Goal: Task Accomplishment & Management: Use online tool/utility

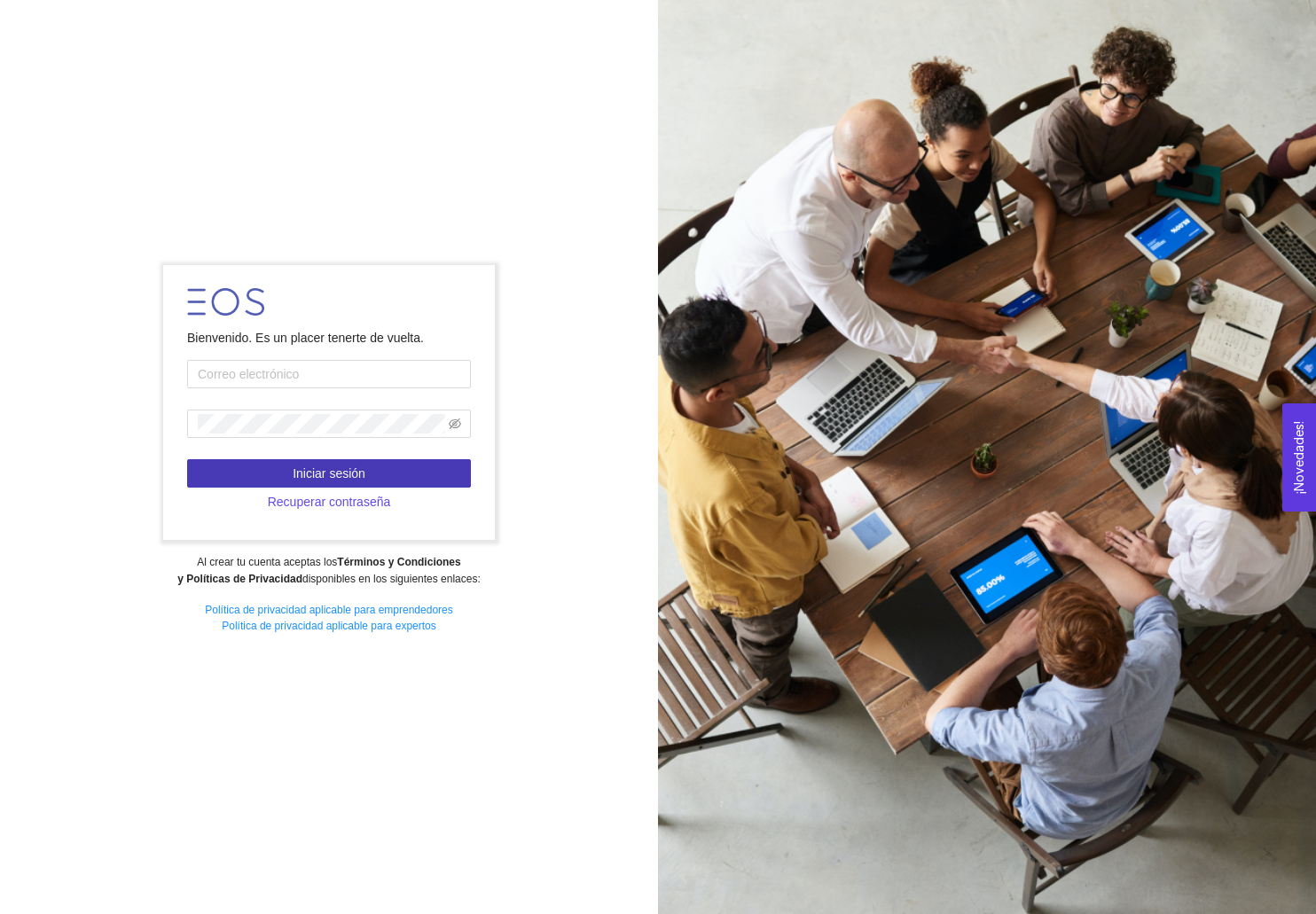
type input "[PERSON_NAME][EMAIL_ADDRESS][PERSON_NAME][DOMAIN_NAME]"
click at [302, 476] on span "Iniciar sesión" at bounding box center [328, 473] width 73 height 19
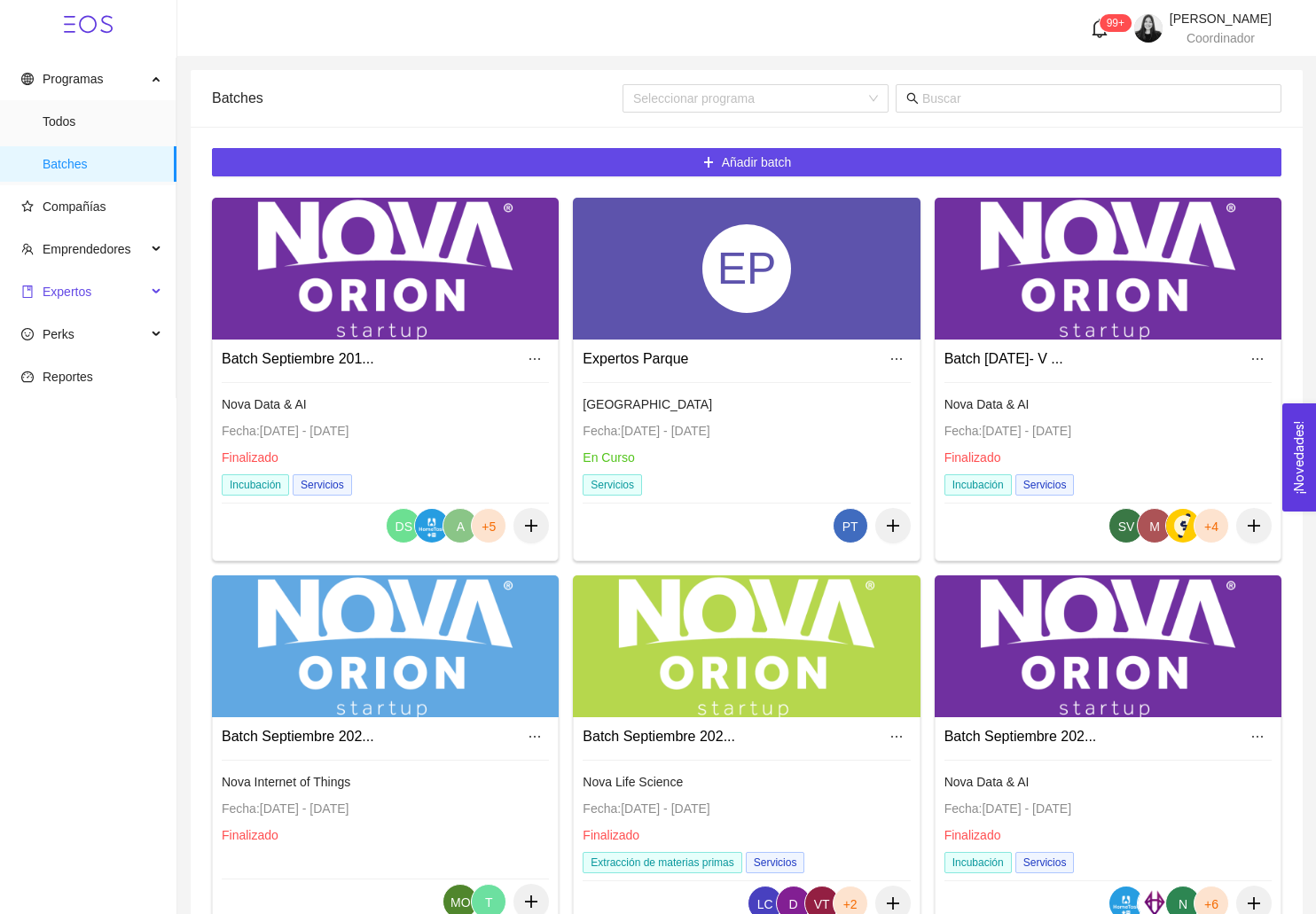
click at [63, 295] on span "Expertos" at bounding box center [67, 291] width 48 height 15
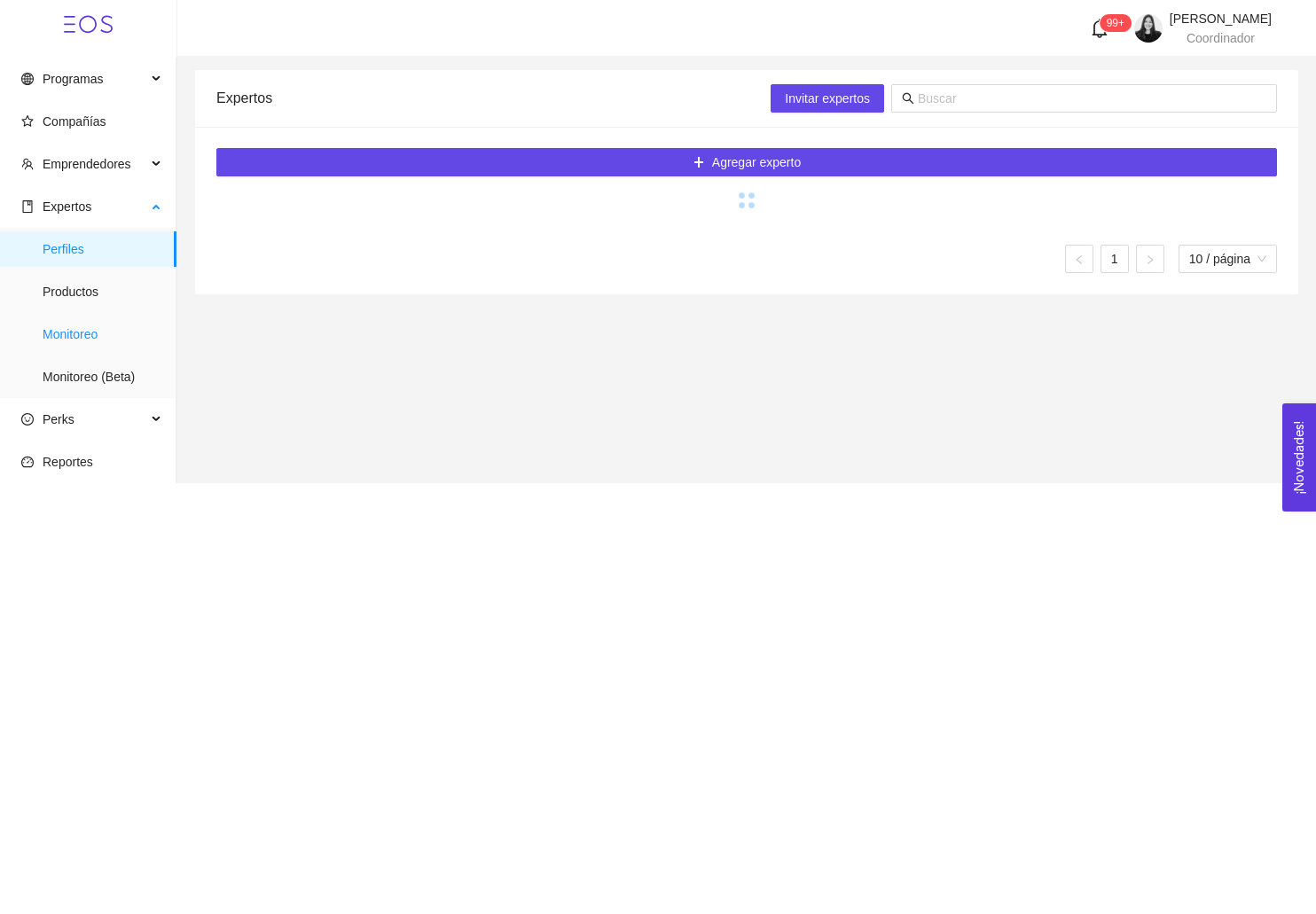
click at [71, 324] on span "Monitoreo" at bounding box center [103, 334] width 120 height 36
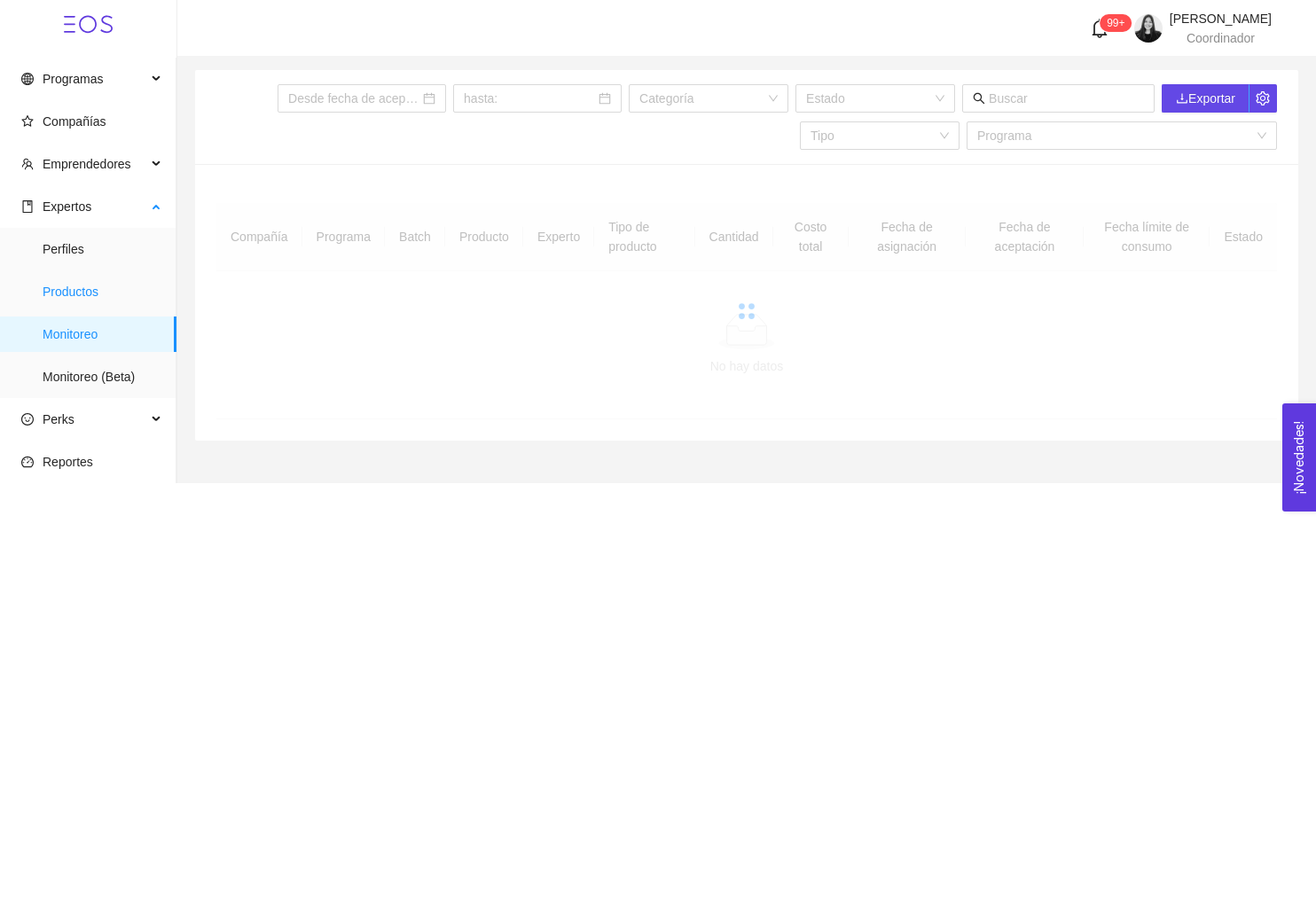
click at [80, 268] on ul "Perfiles Productos Monitoreo Monitoreo (Beta)" at bounding box center [87, 313] width 175 height 170
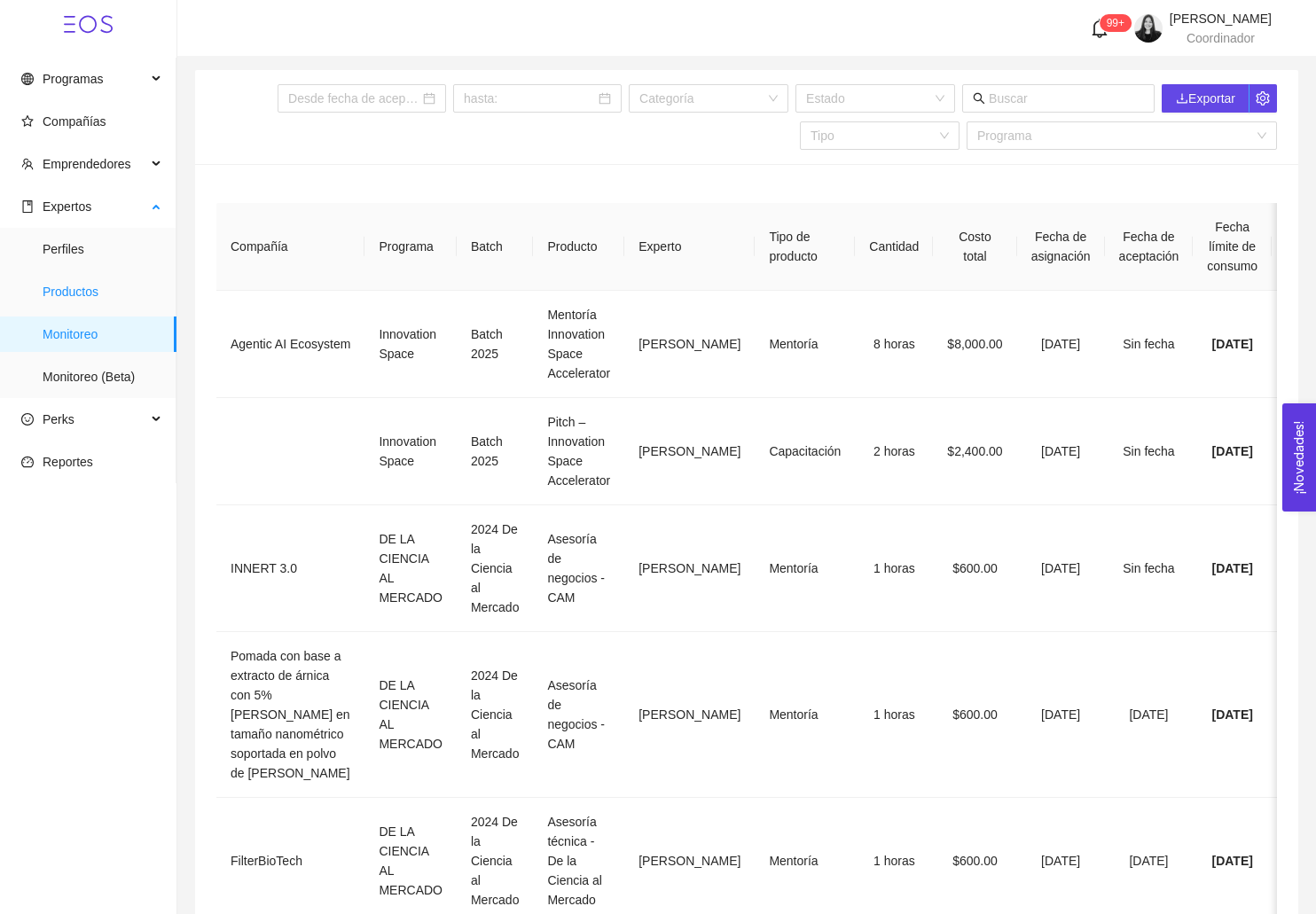
click at [80, 290] on span "Productos" at bounding box center [103, 291] width 120 height 36
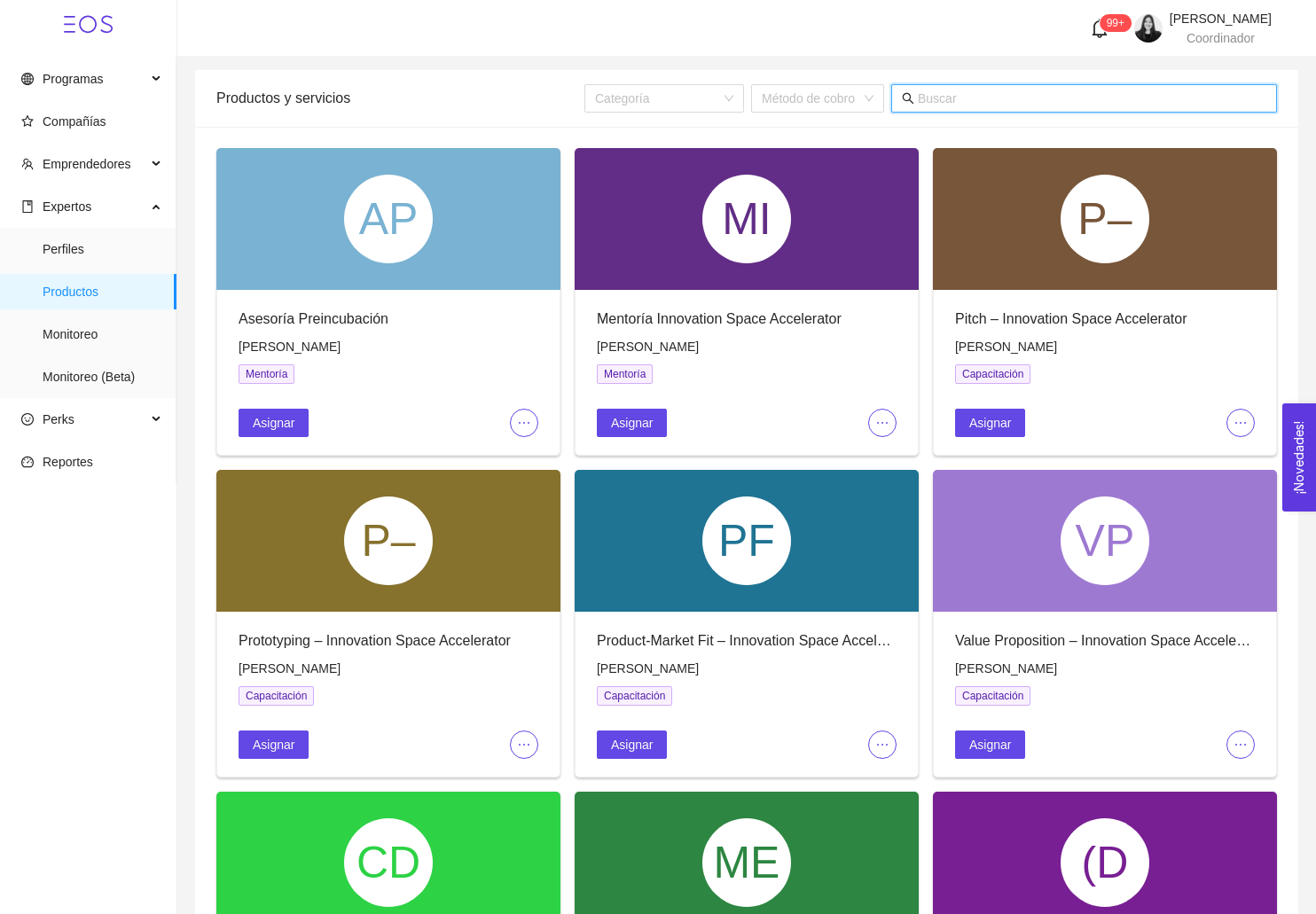
click at [1047, 92] on input "text" at bounding box center [1092, 99] width 348 height 19
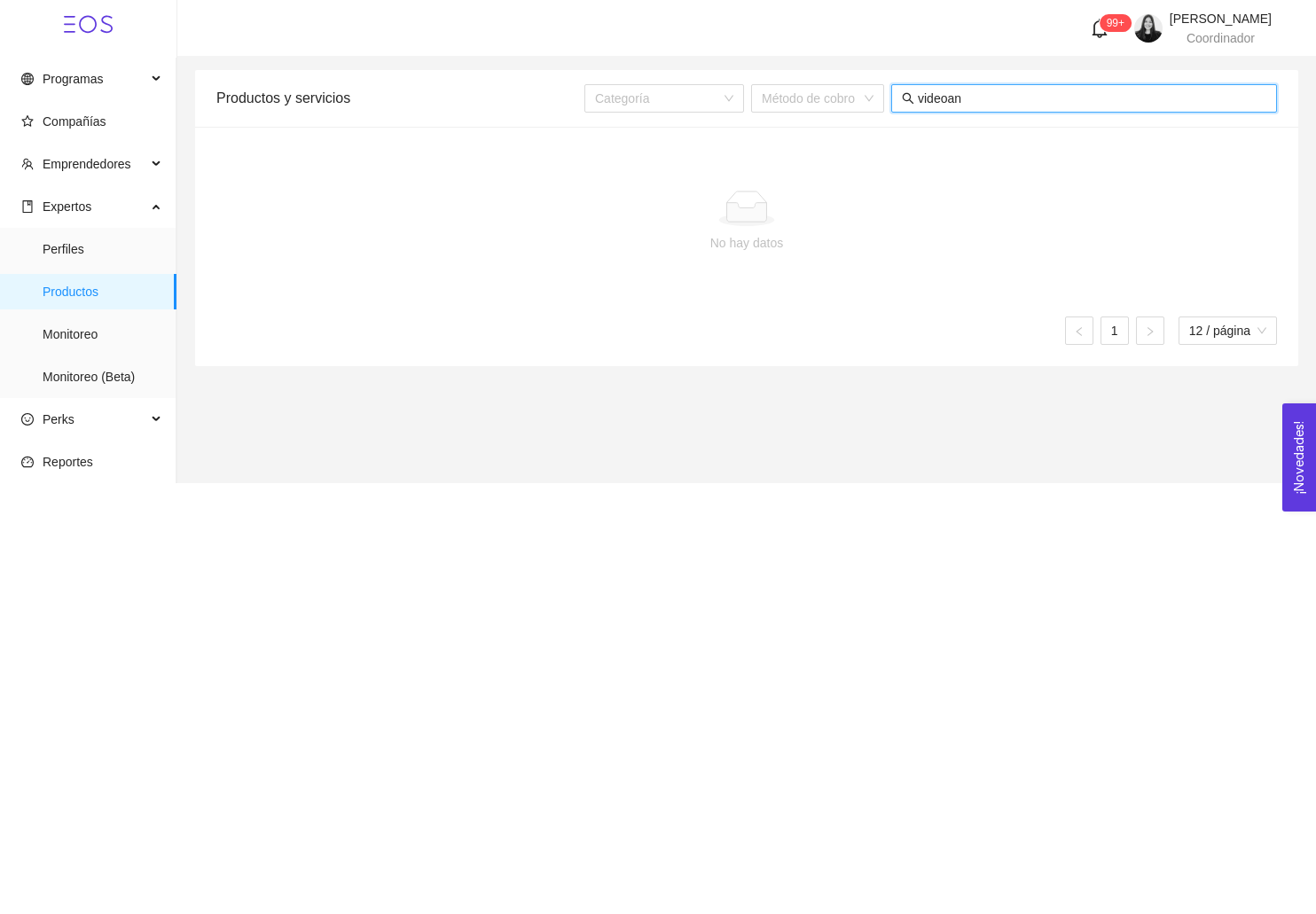
click at [1047, 92] on input "videoan" at bounding box center [1092, 99] width 348 height 19
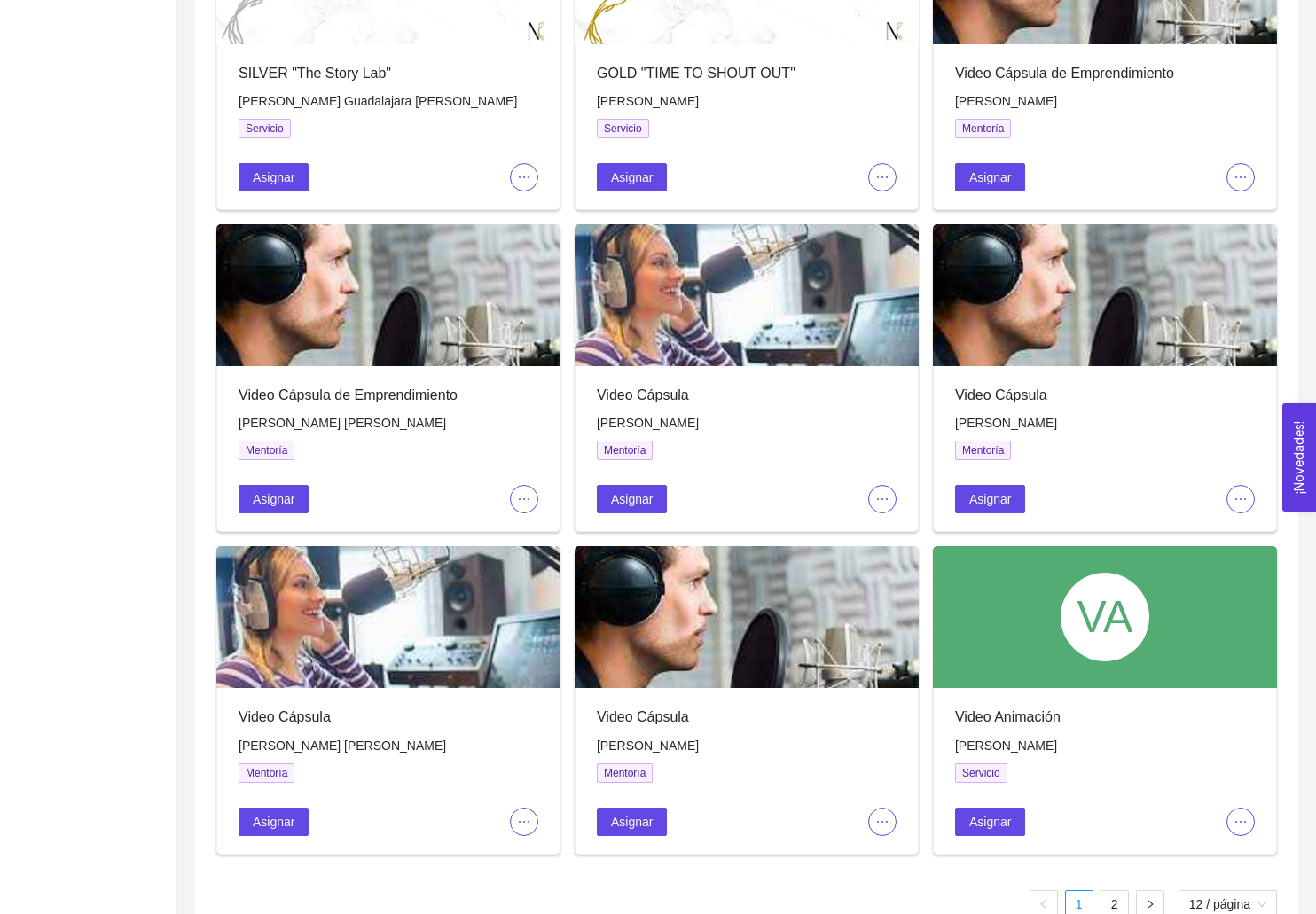
scroll to position [602, 0]
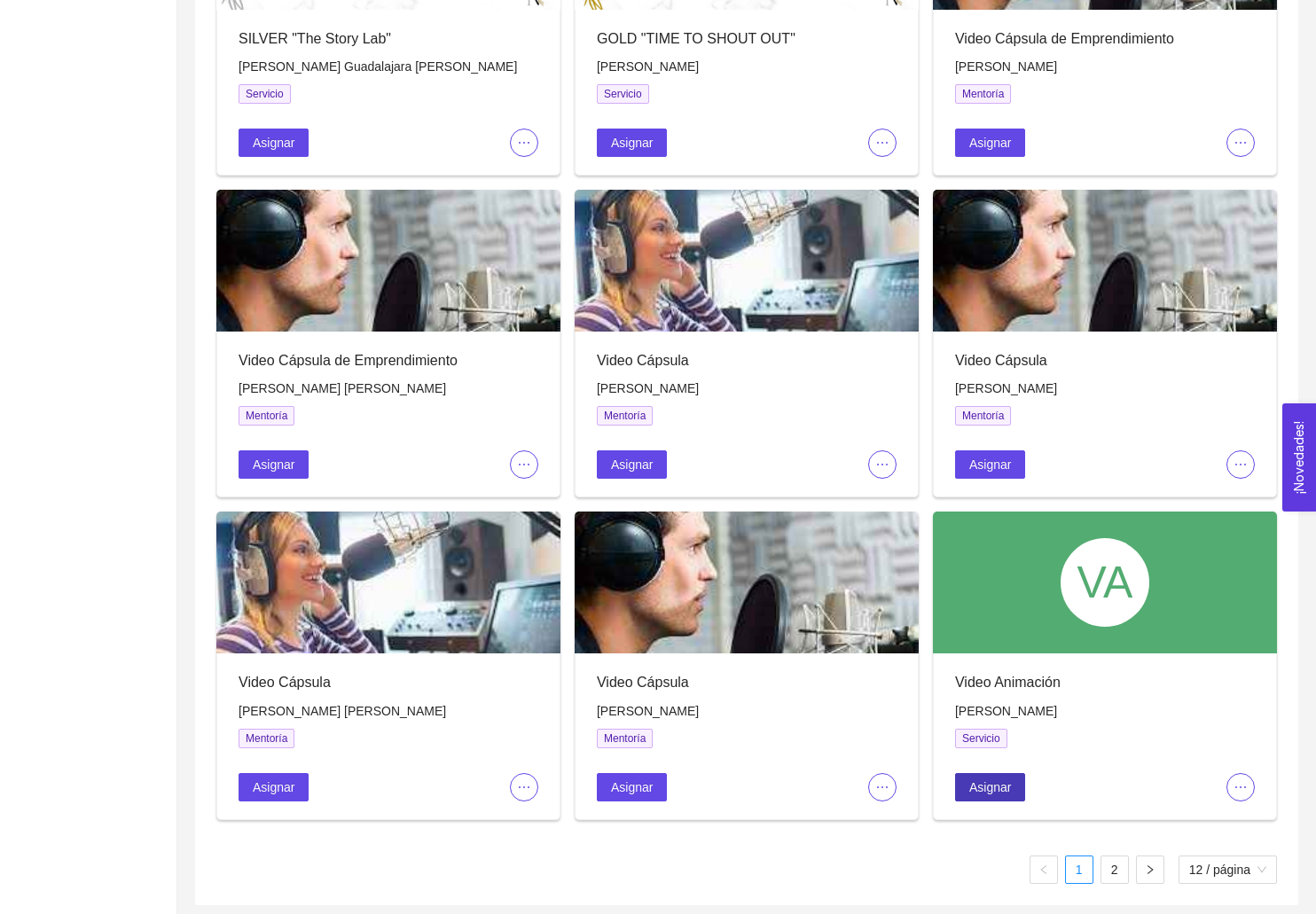
type input "video"
click at [989, 791] on span "Asignar" at bounding box center [990, 787] width 42 height 19
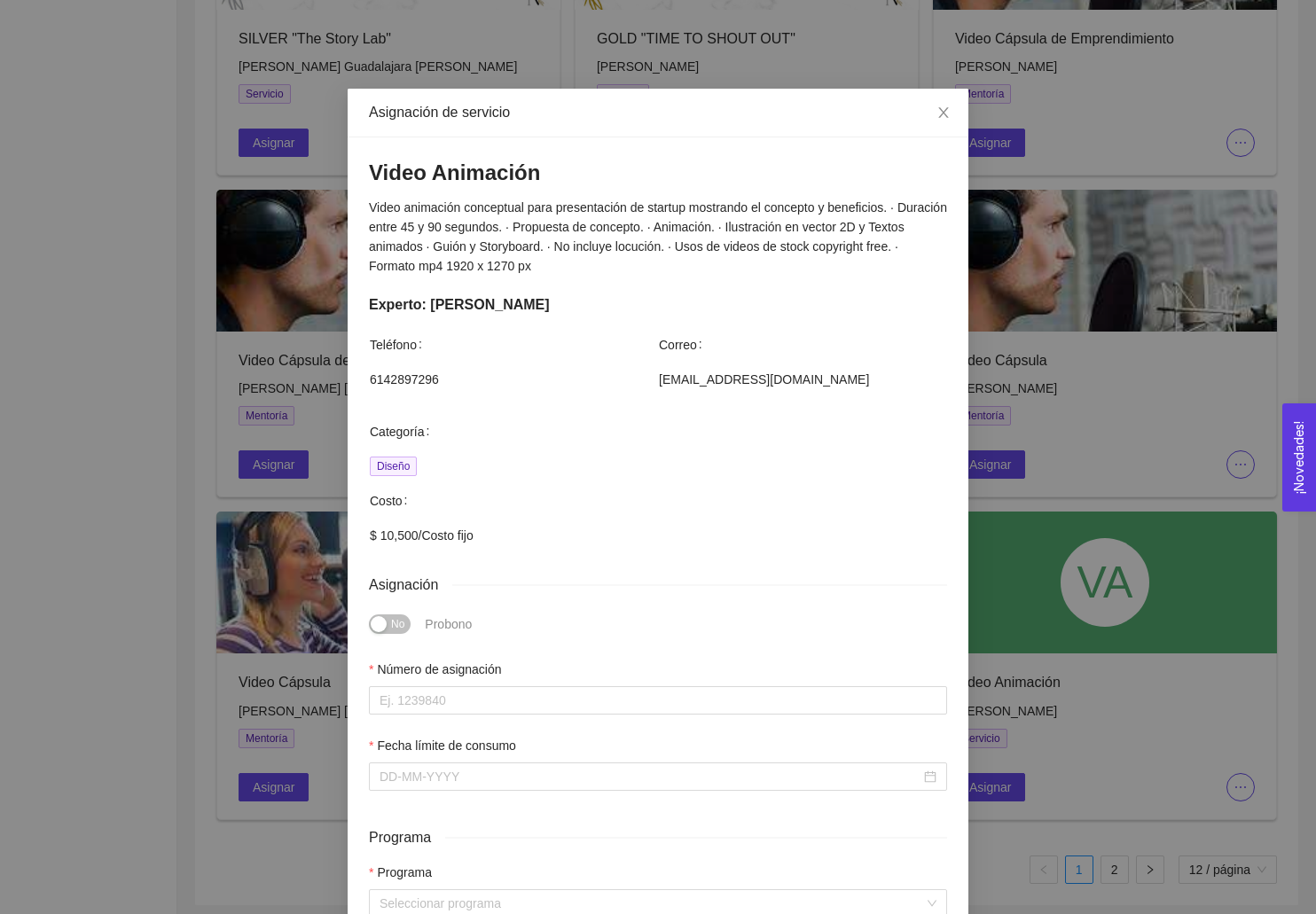
click at [1055, 715] on div "Asignación de servicio Video Animación Video animación conceptual para presenta…" at bounding box center [658, 457] width 1316 height 914
